Goal: Information Seeking & Learning: Learn about a topic

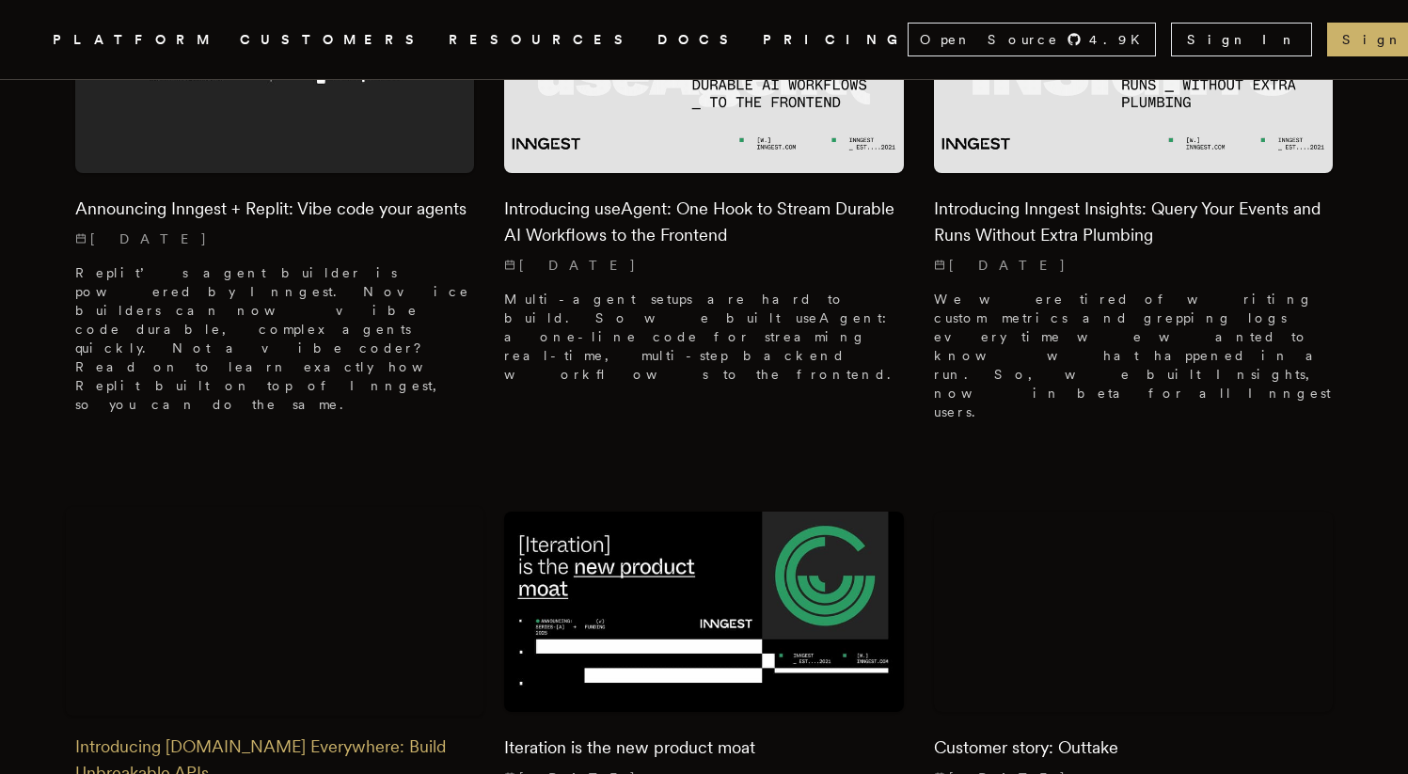
scroll to position [620, 0]
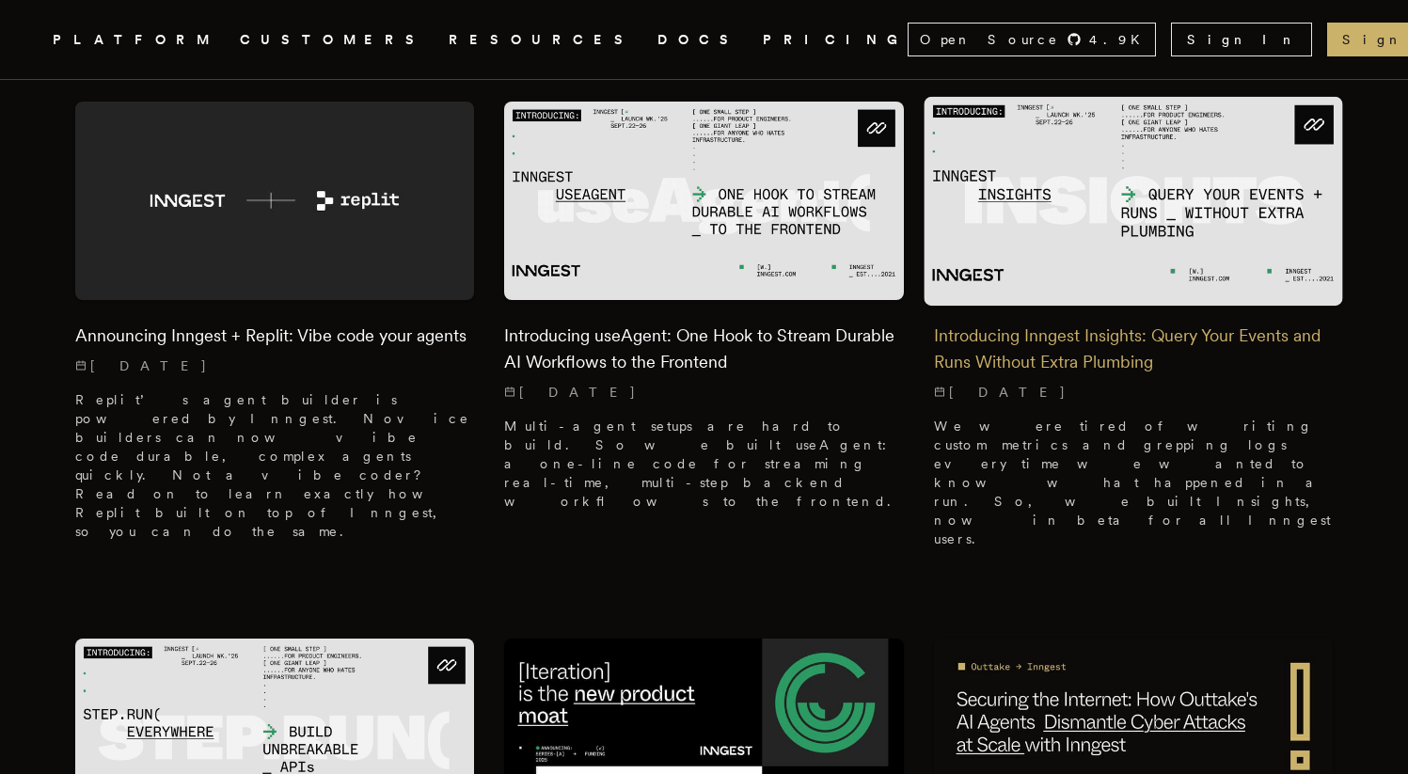
click at [1113, 323] on h2 "Introducing Inngest Insights: Query Your Events and Runs Without Extra Plumbing" at bounding box center [1133, 349] width 399 height 53
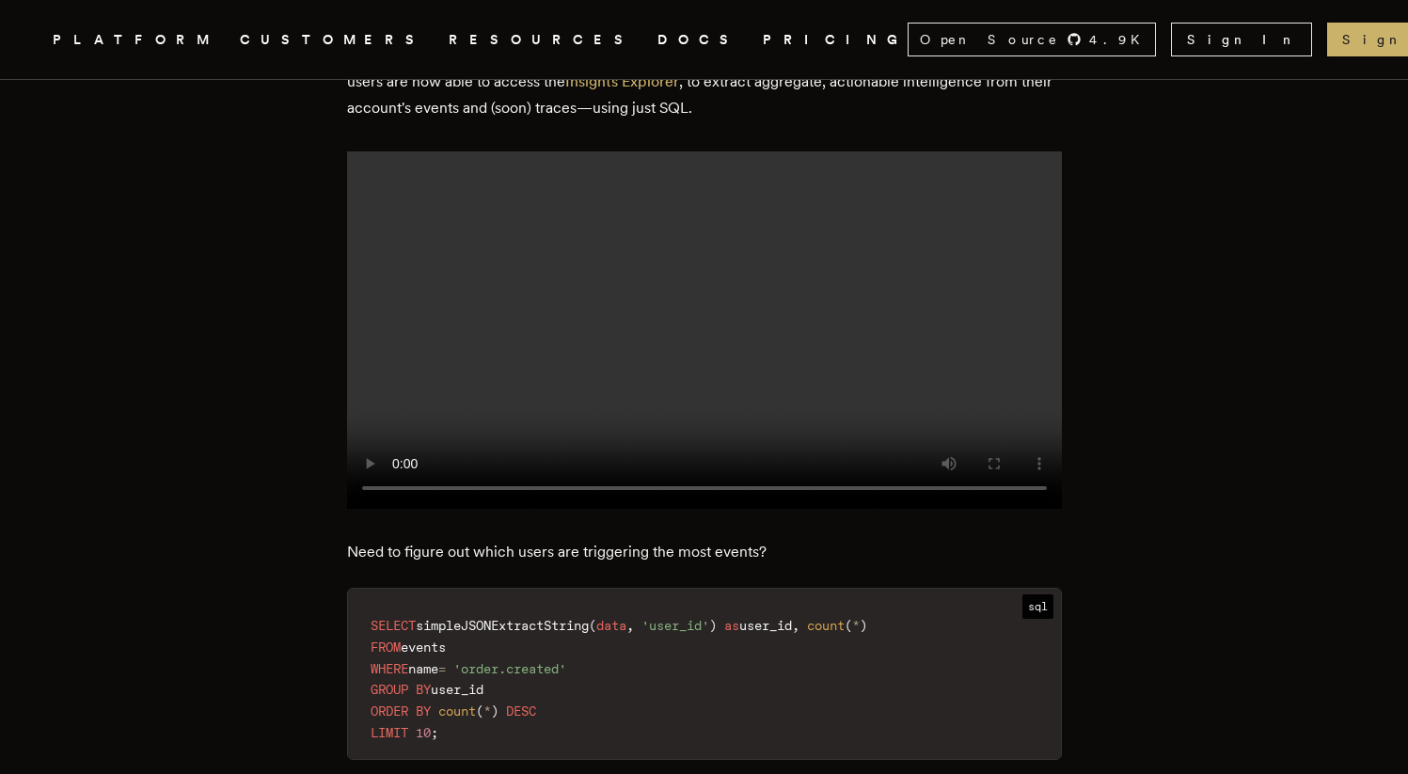
scroll to position [1869, 0]
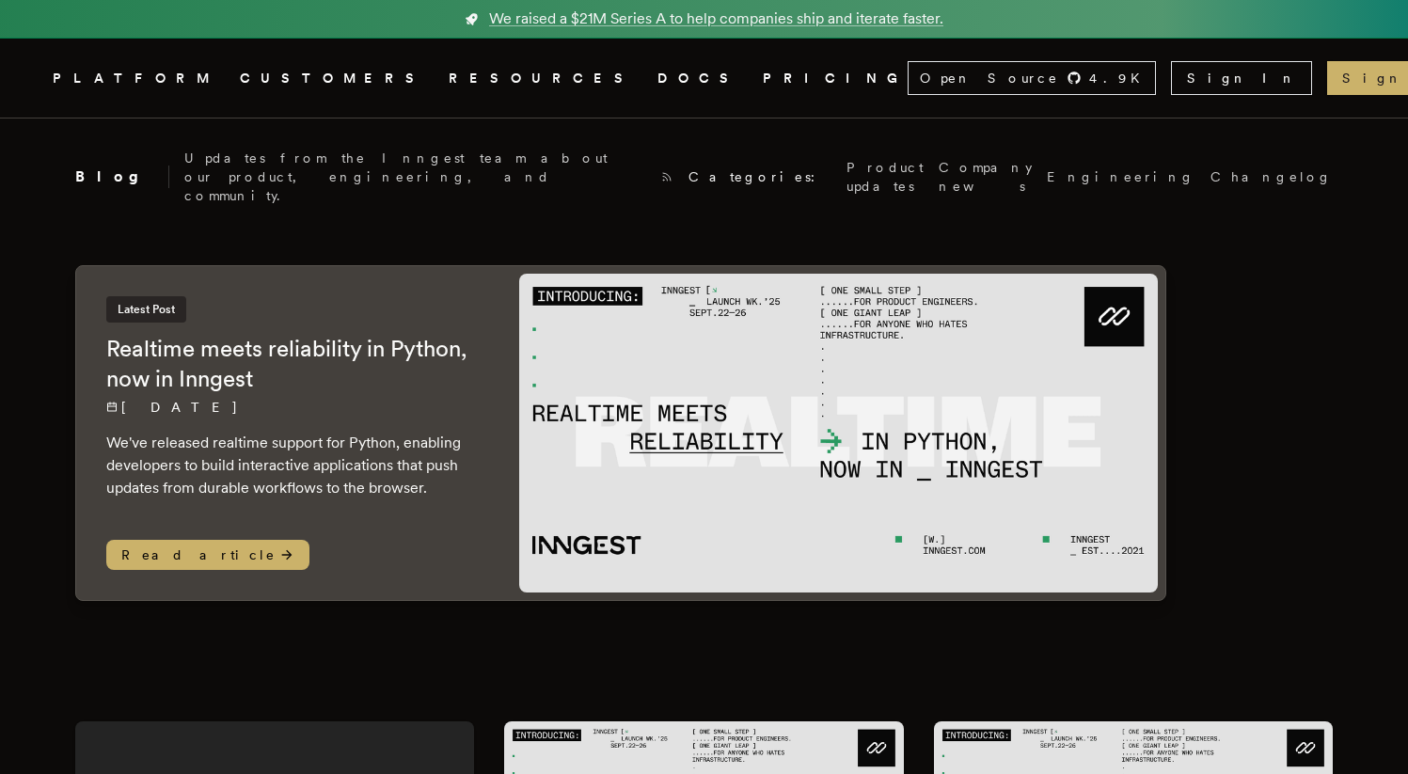
scroll to position [688, 0]
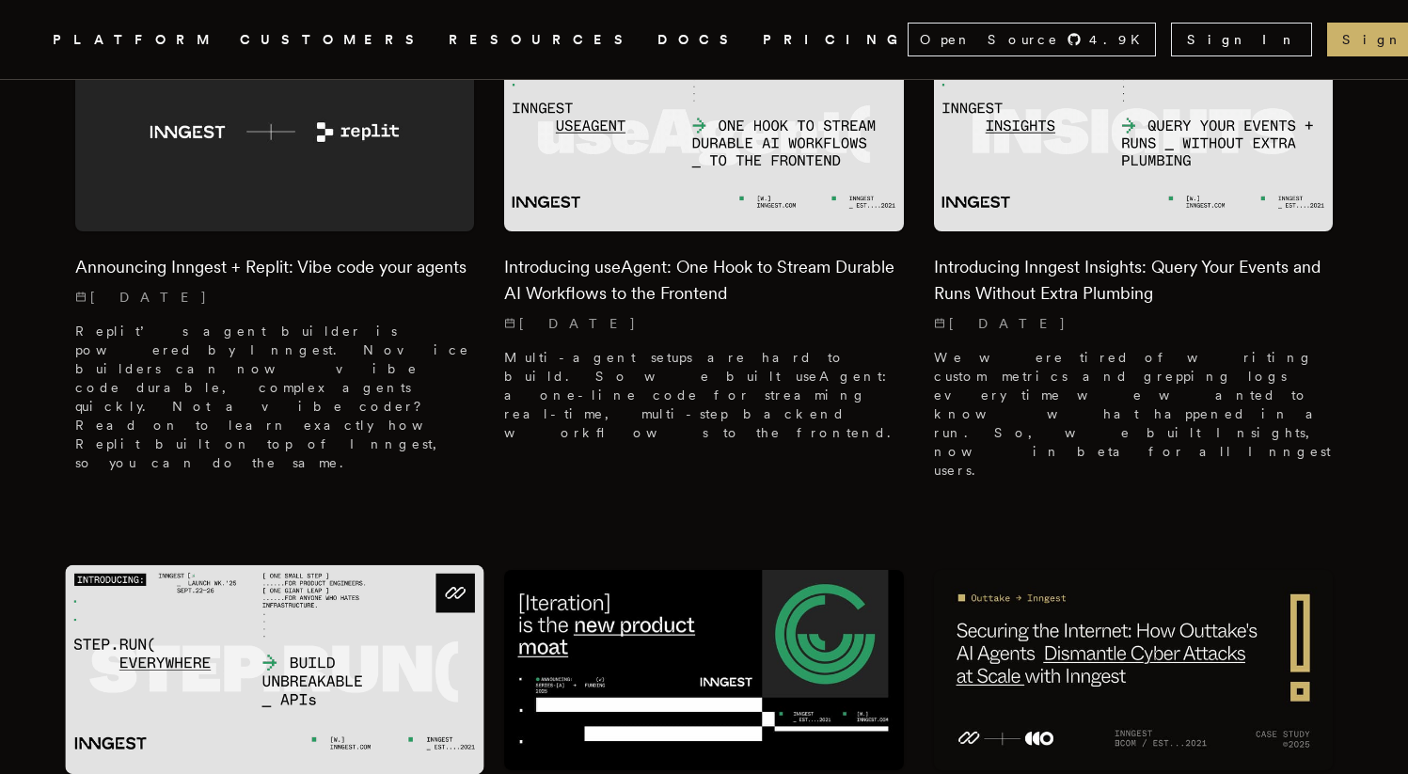
click at [310, 608] on img at bounding box center [274, 669] width 419 height 209
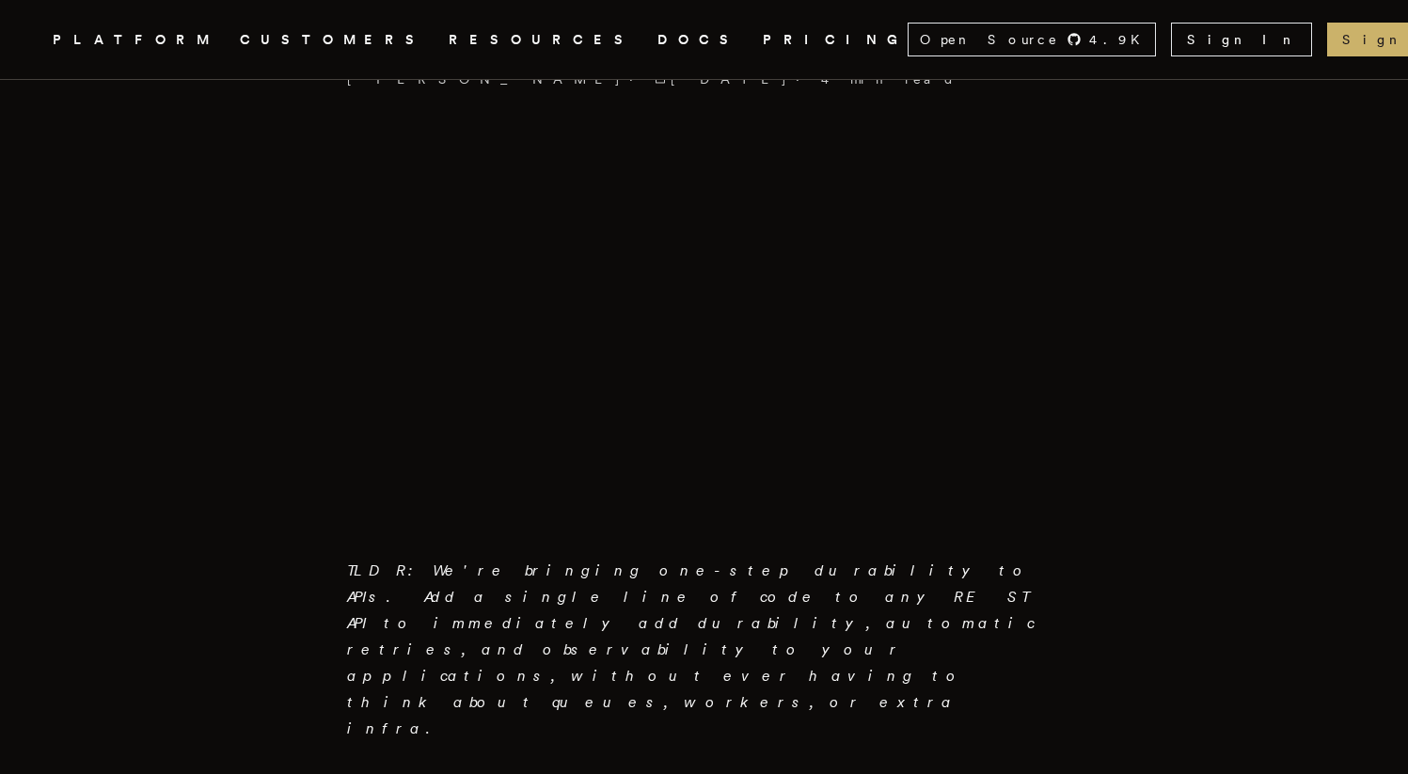
scroll to position [1110, 0]
